Goal: Information Seeking & Learning: Learn about a topic

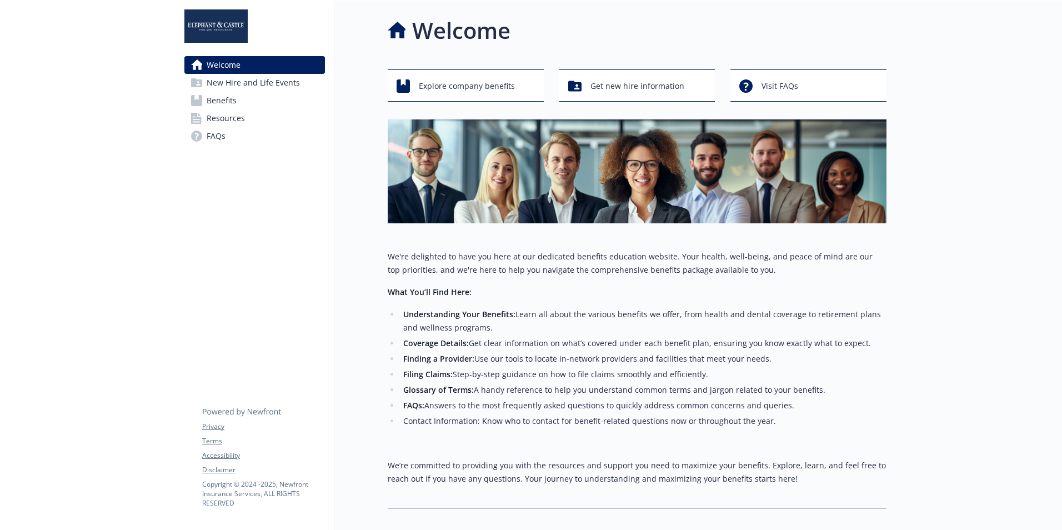
click at [543, 310] on li "Understanding Your Benefits: Learn all about the various benefits we offer, fro…" at bounding box center [643, 321] width 487 height 27
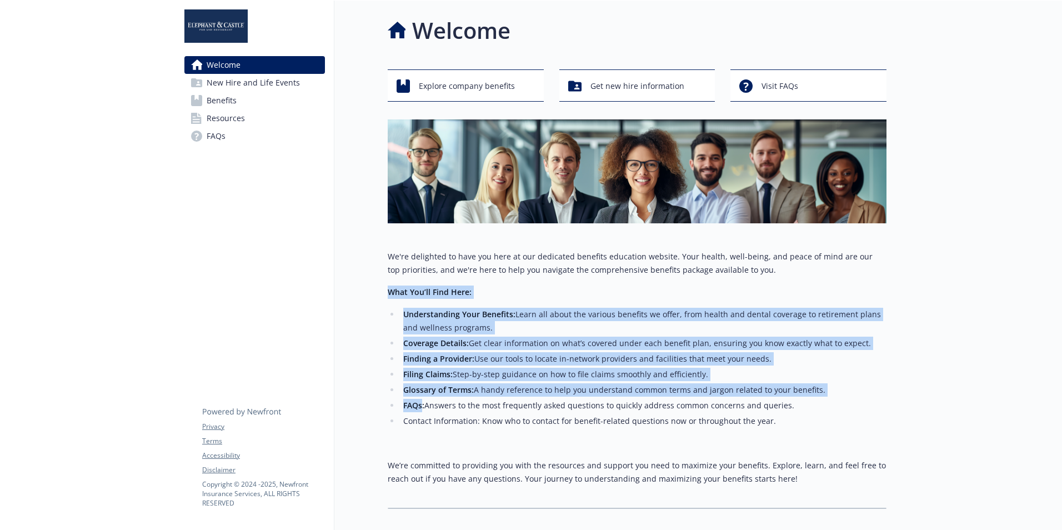
drag, startPoint x: 423, startPoint y: 406, endPoint x: 374, endPoint y: 297, distance: 119.8
click at [374, 297] on div "Welcome Explore company benefits Get new hire information Visit FAQs We're deli…" at bounding box center [610, 262] width 552 height 522
drag, startPoint x: 374, startPoint y: 297, endPoint x: 439, endPoint y: 327, distance: 71.3
copy div "What You’ll Find Here: Understanding Your Benefits: Learn all about the various…"
click at [463, 282] on div "We're delighted to have you here at our dedicated benefits education website. Y…" at bounding box center [637, 368] width 499 height 236
